Goal: Task Accomplishment & Management: Manage account settings

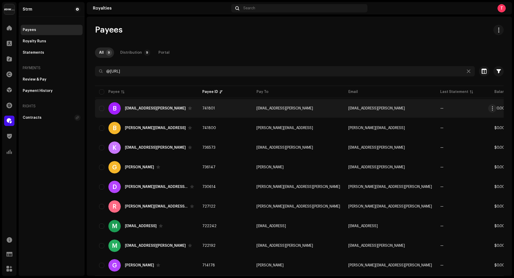
scroll to position [13, 0]
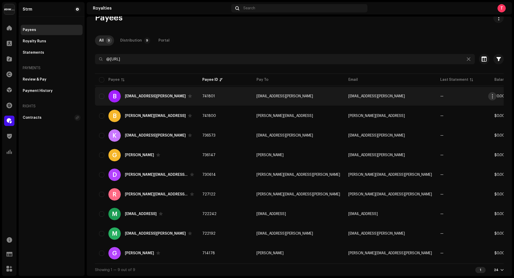
click at [495, 95] on button "button" at bounding box center [493, 96] width 8 height 8
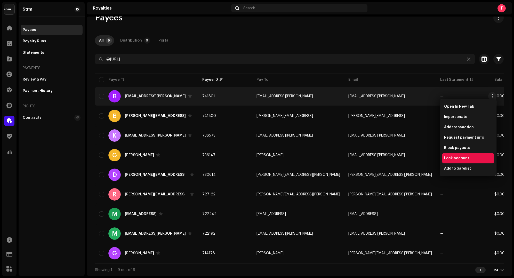
click at [473, 157] on div "Lock account" at bounding box center [469, 158] width 48 height 4
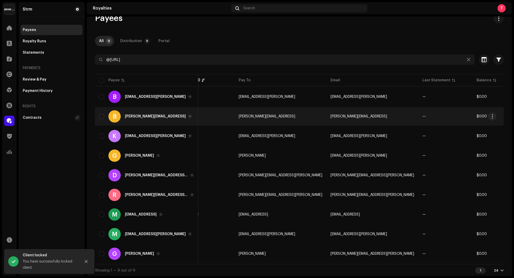
scroll to position [0, 0]
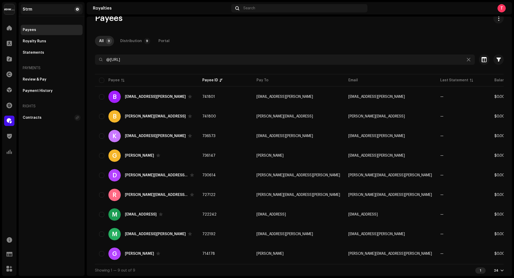
click at [78, 9] on span at bounding box center [77, 9] width 3 height 4
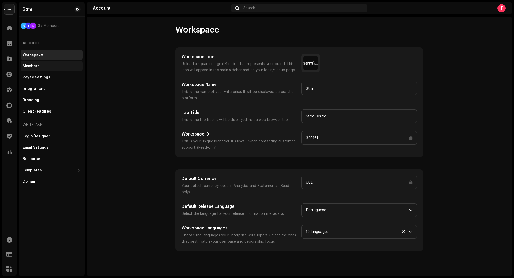
click at [43, 67] on div "Members" at bounding box center [52, 66] width 58 height 4
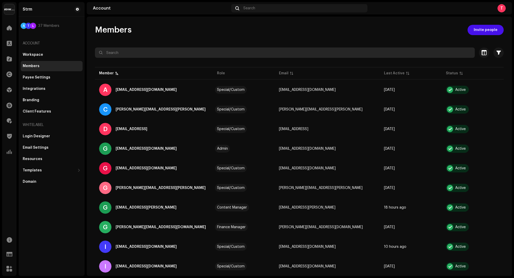
click at [176, 52] on input "text" at bounding box center [285, 53] width 380 height 10
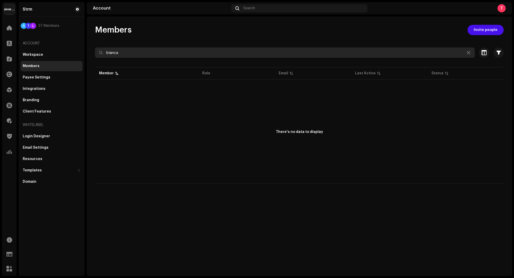
type input "bianca"
